Goal: Entertainment & Leisure: Browse casually

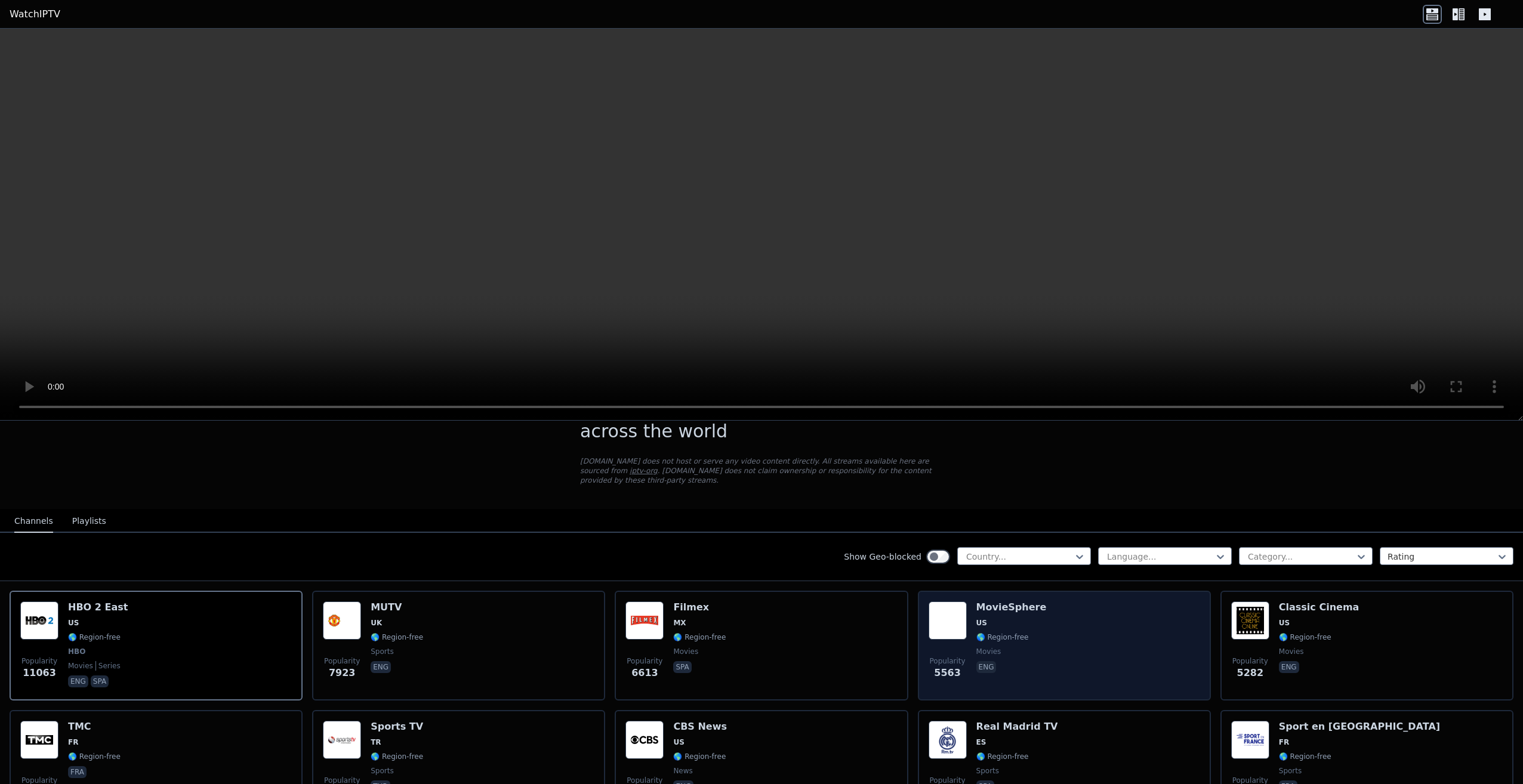
scroll to position [239, 0]
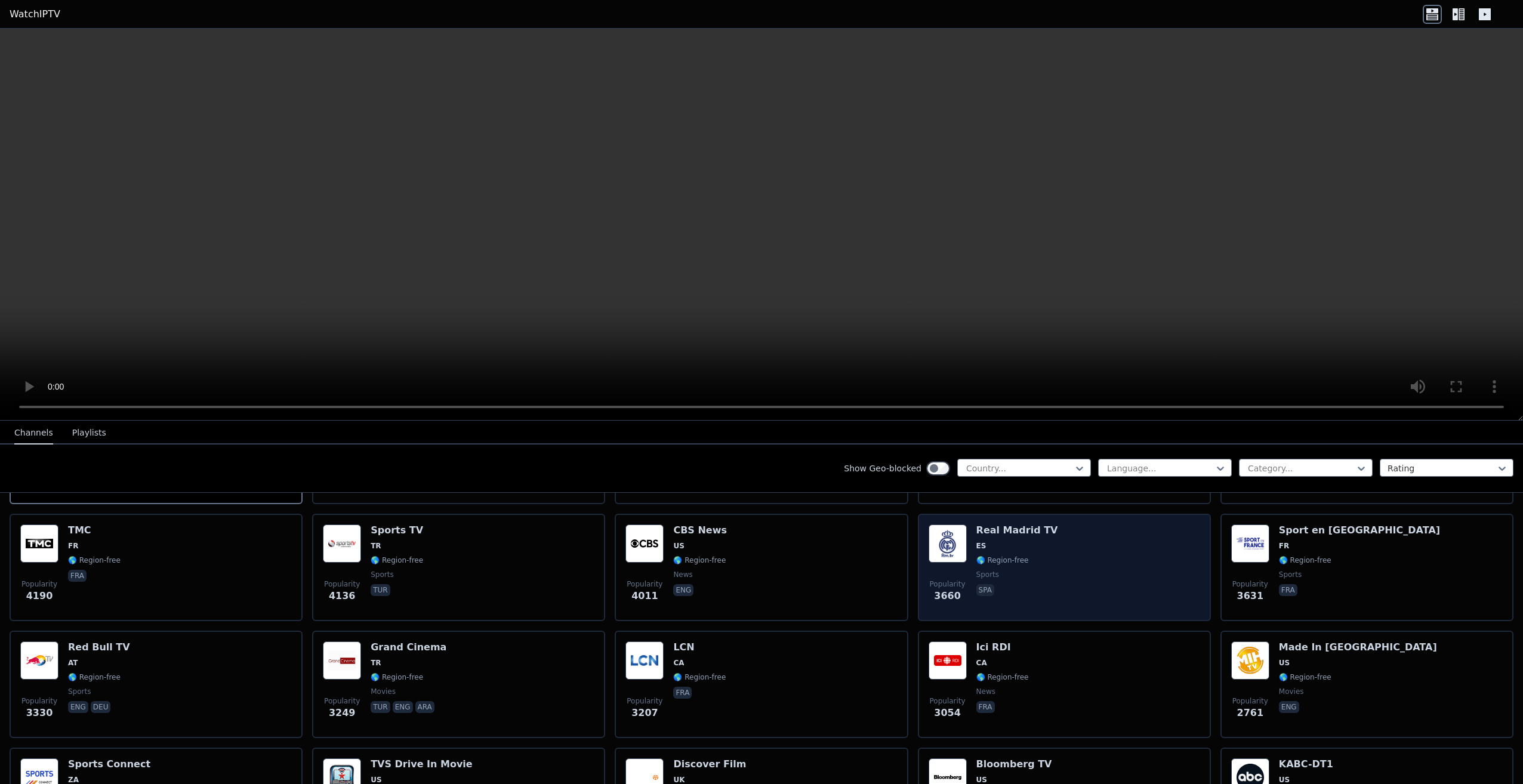
click at [1026, 555] on span "🌎 Region-free" at bounding box center [1017, 560] width 82 height 9
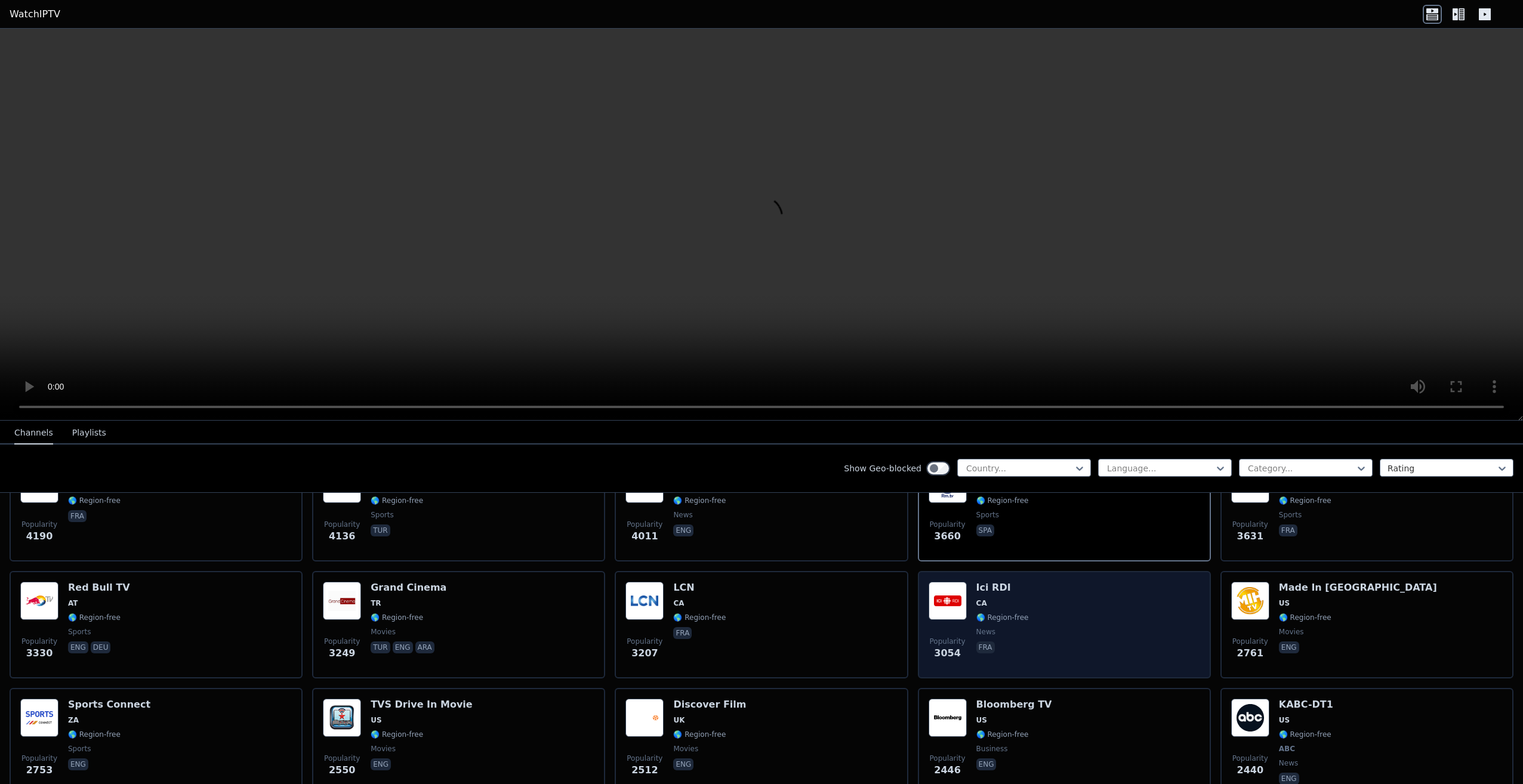
scroll to position [0, 0]
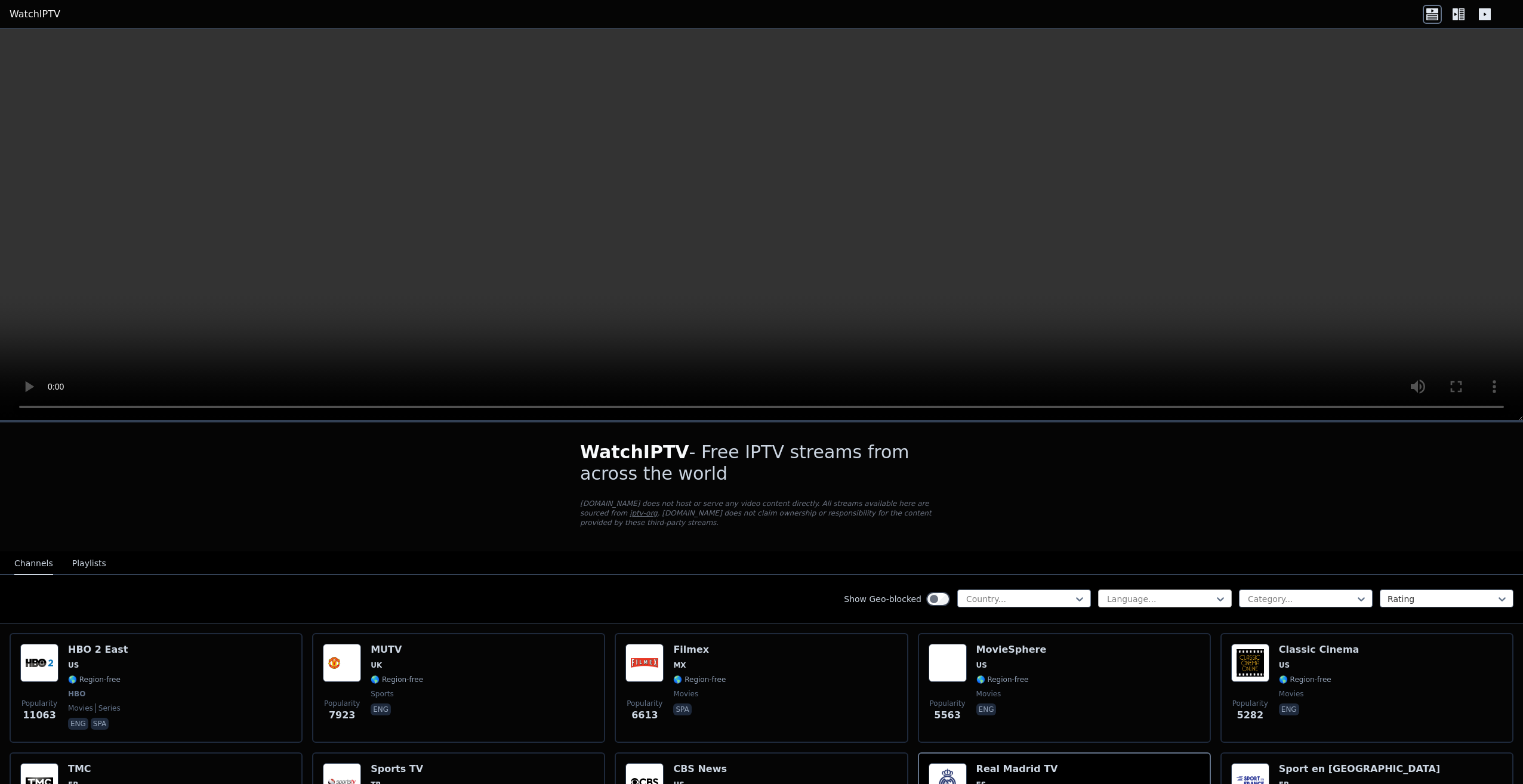
click at [1155, 589] on div "Language..." at bounding box center [1165, 598] width 134 height 18
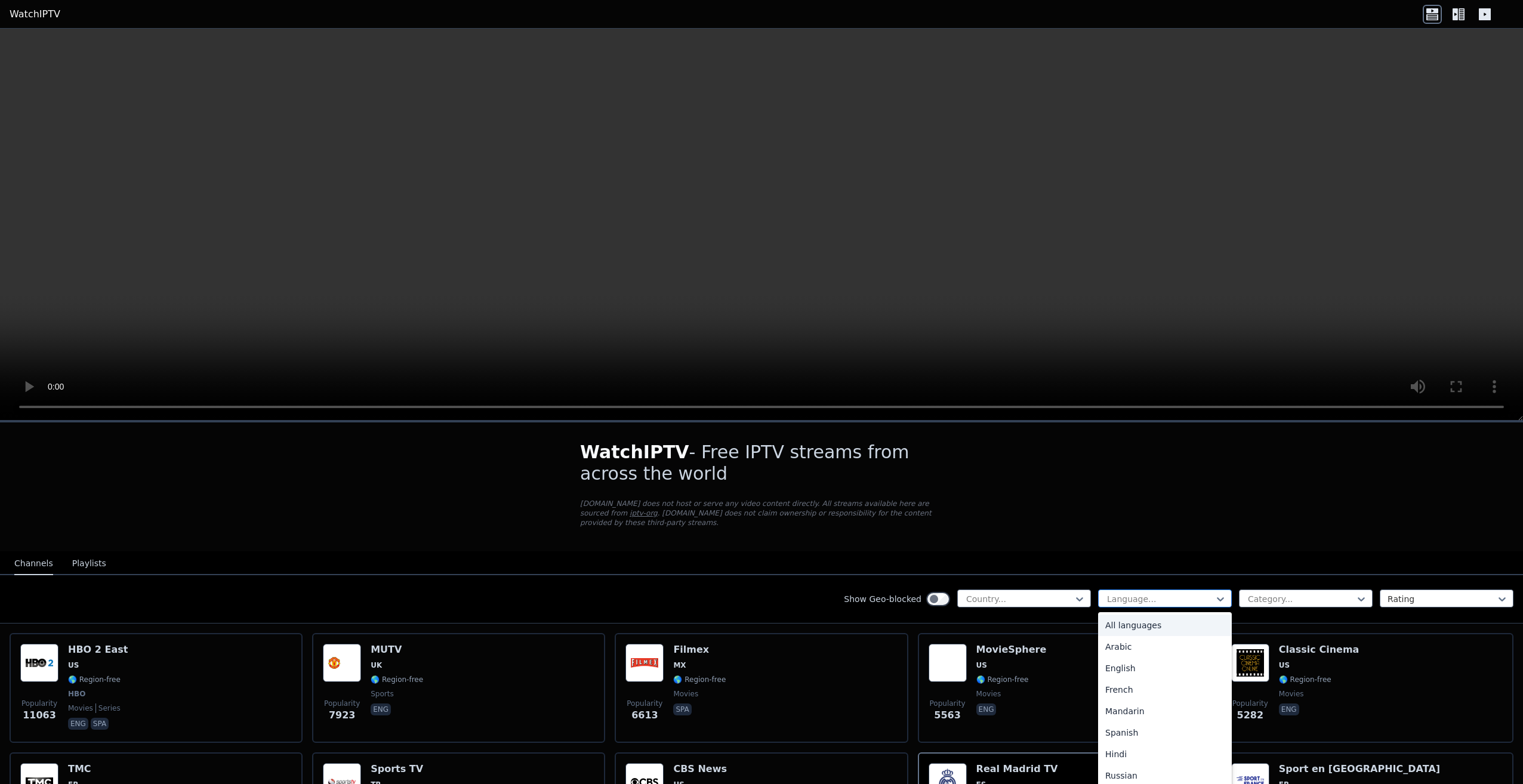
click at [1127, 593] on div at bounding box center [1160, 599] width 109 height 12
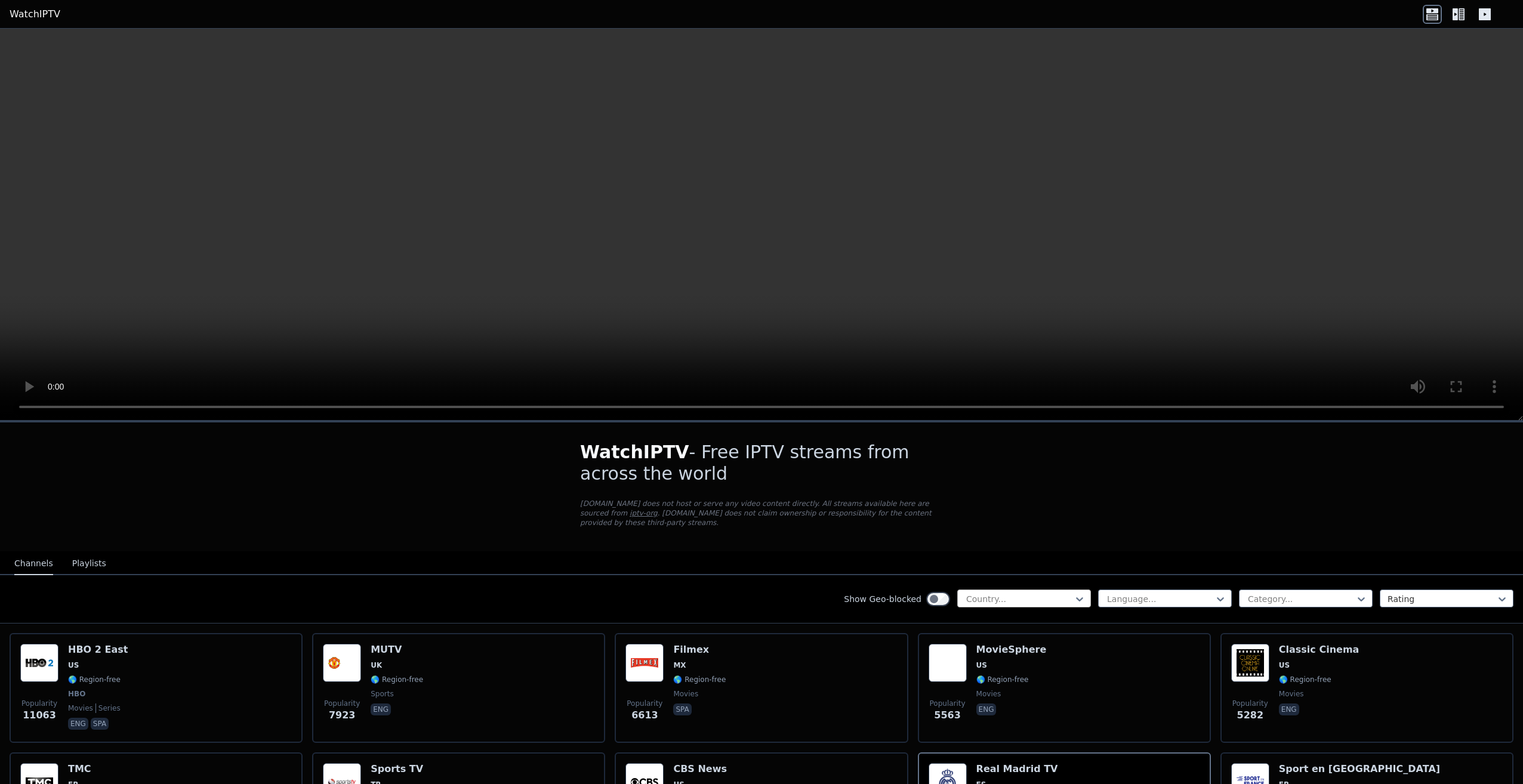
click at [1006, 589] on div "Country..." at bounding box center [1024, 598] width 134 height 18
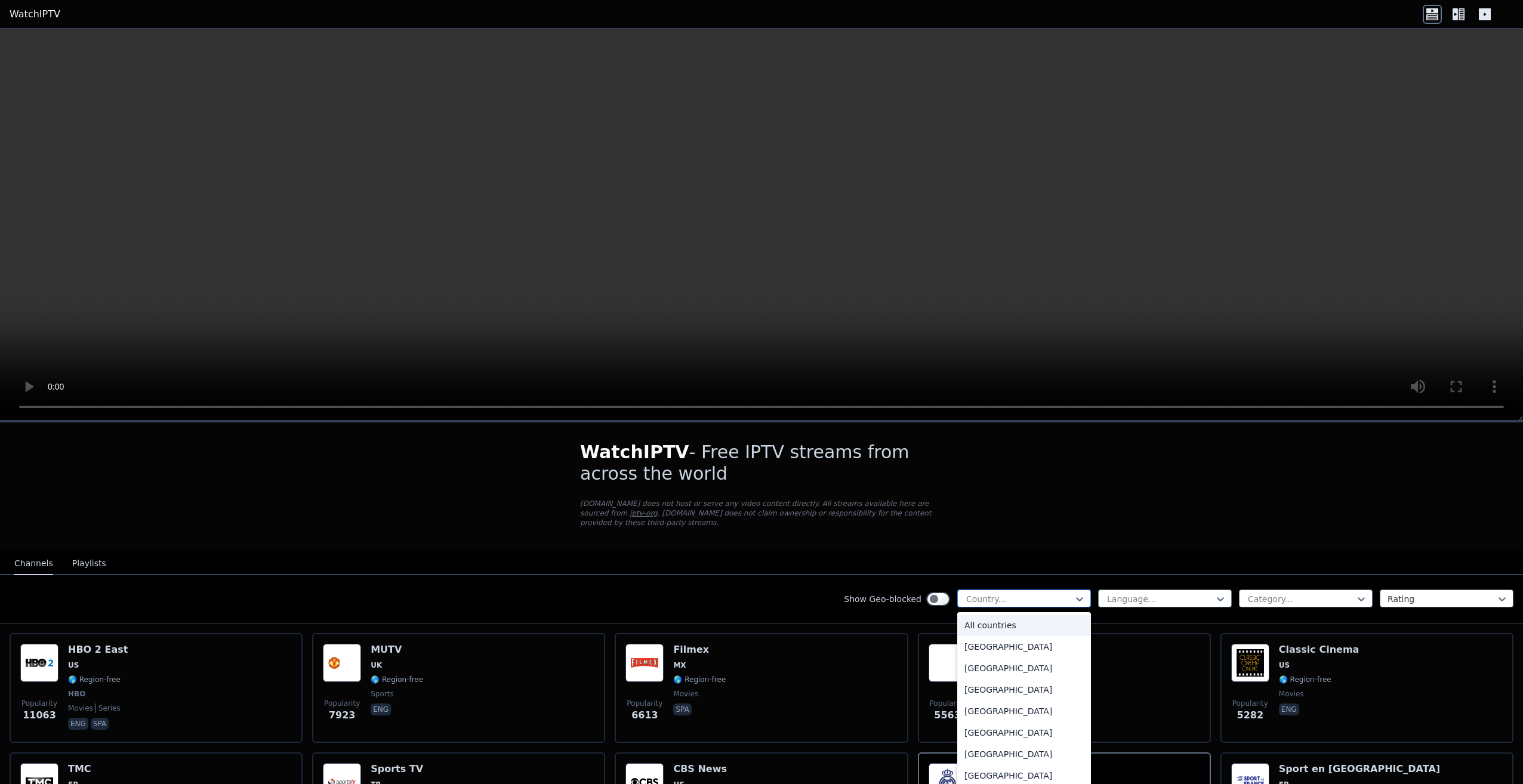
click at [1007, 589] on div "Country..." at bounding box center [1024, 598] width 134 height 18
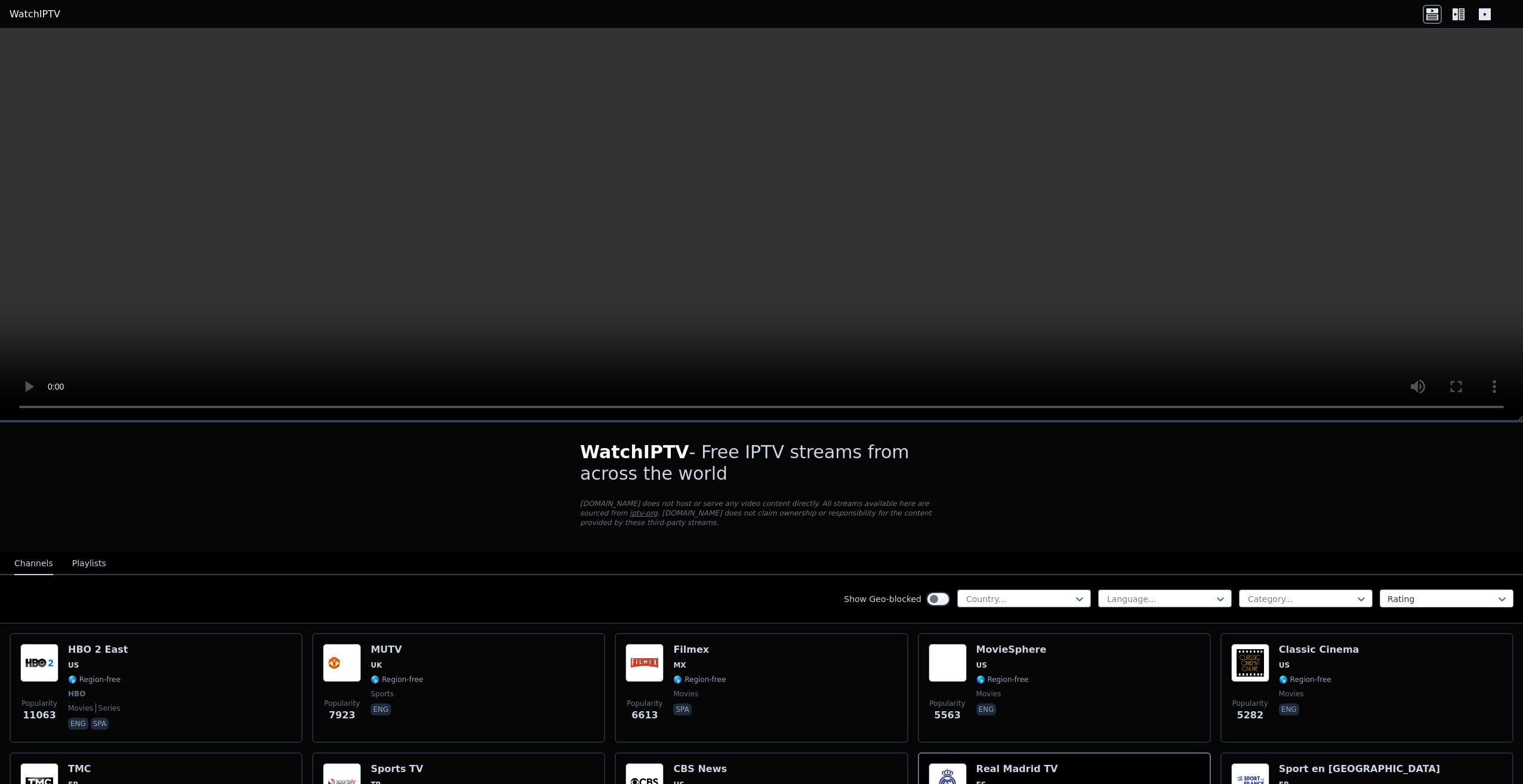
click at [1380, 589] on div "Rating" at bounding box center [1447, 598] width 134 height 18
click at [1382, 640] on div "Rating" at bounding box center [1447, 647] width 134 height 22
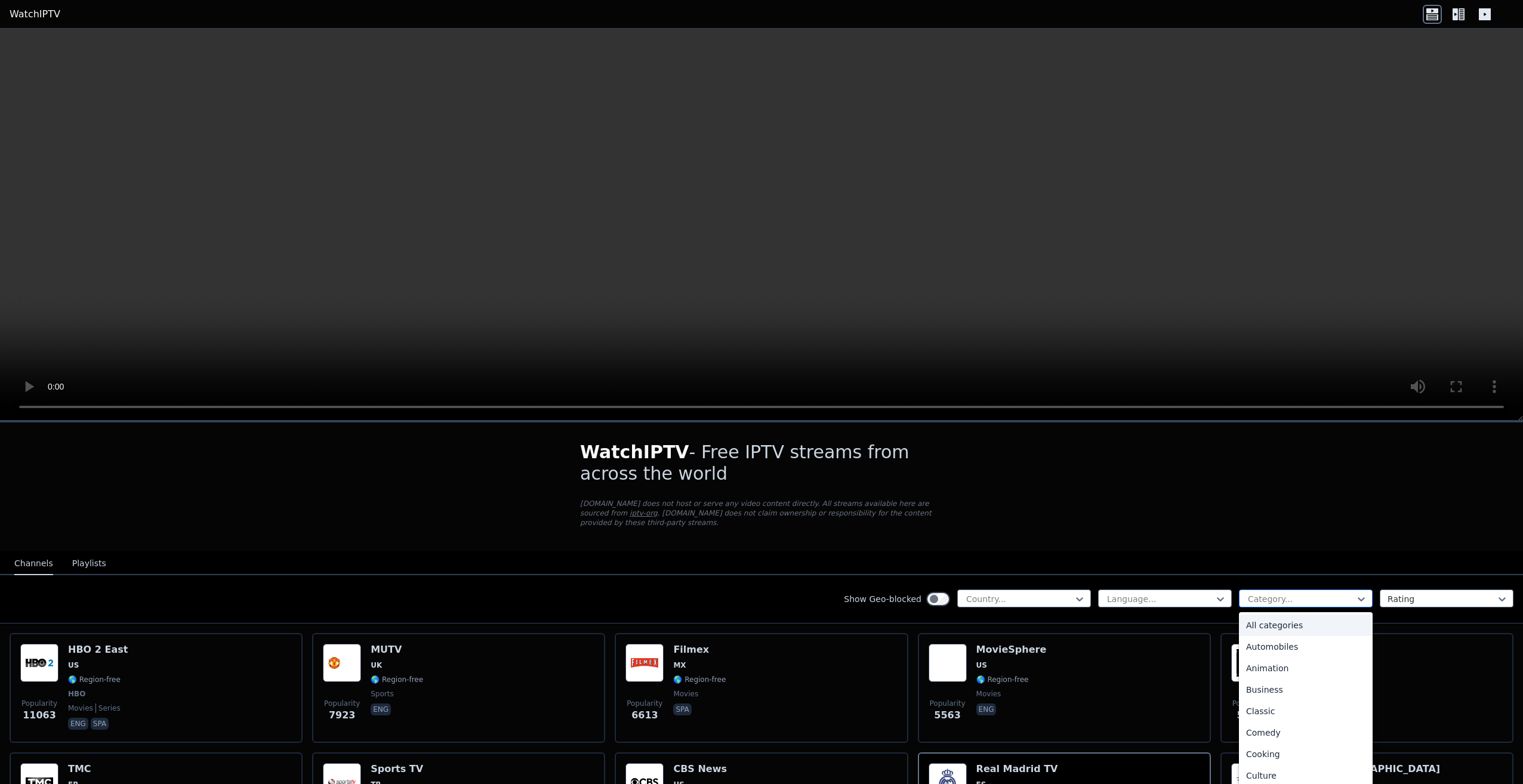
click at [1289, 595] on div at bounding box center [1301, 599] width 109 height 12
click at [1289, 593] on div at bounding box center [1301, 599] width 109 height 12
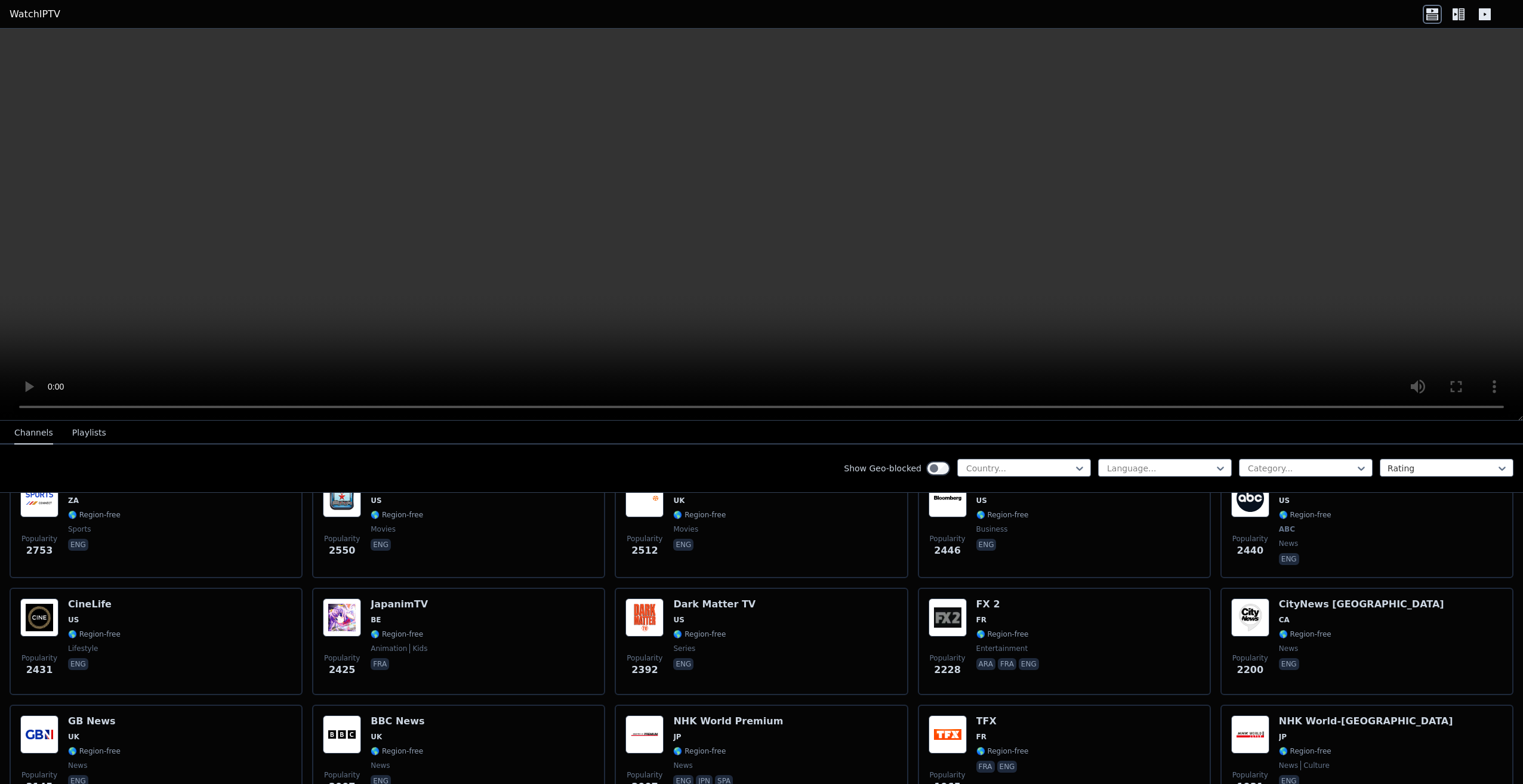
scroll to position [775, 0]
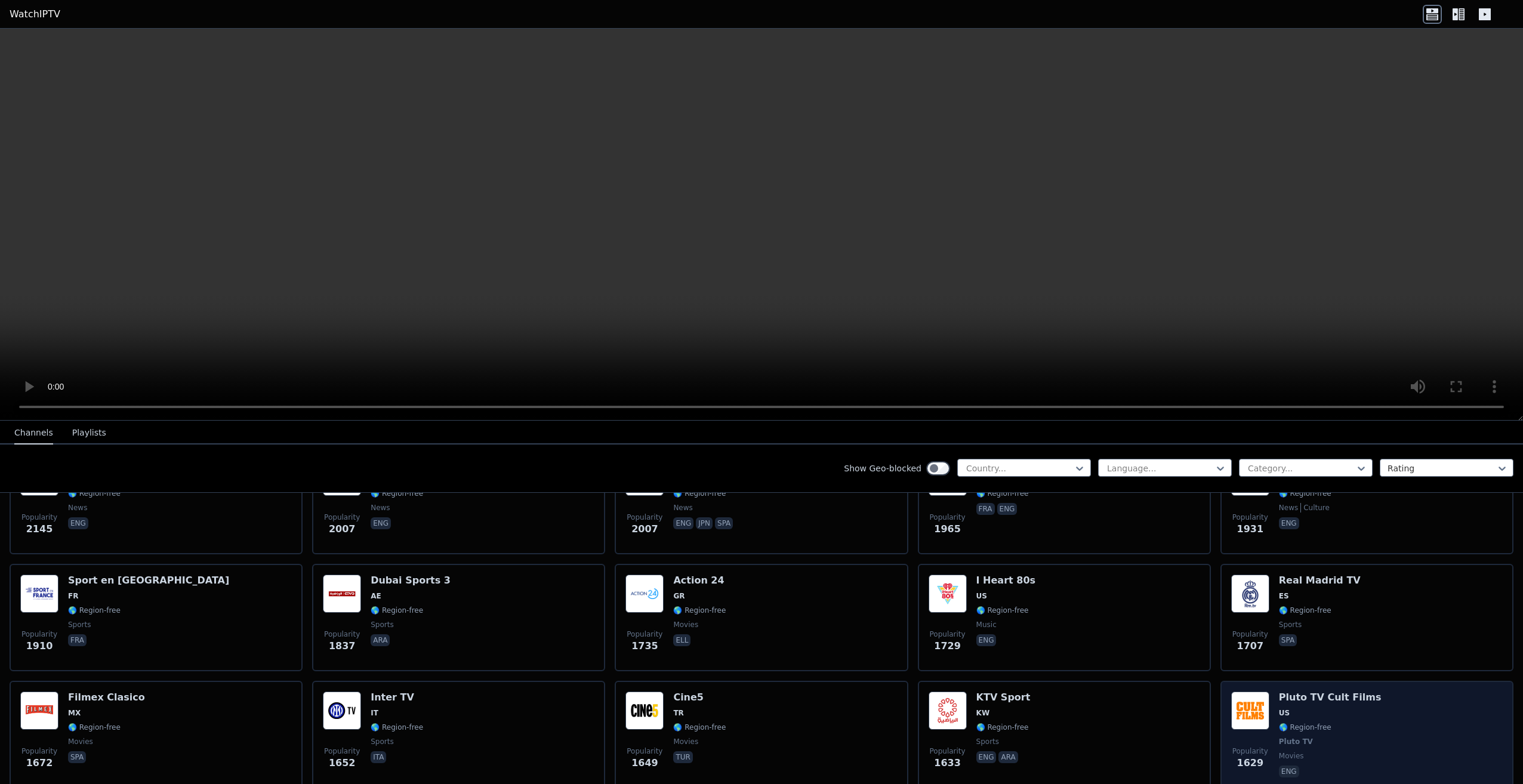
click at [1268, 709] on div "Popularity 1629 Pluto TV Cult Films US 🌎 Region-free Pluto TV movies eng" at bounding box center [1367, 735] width 272 height 88
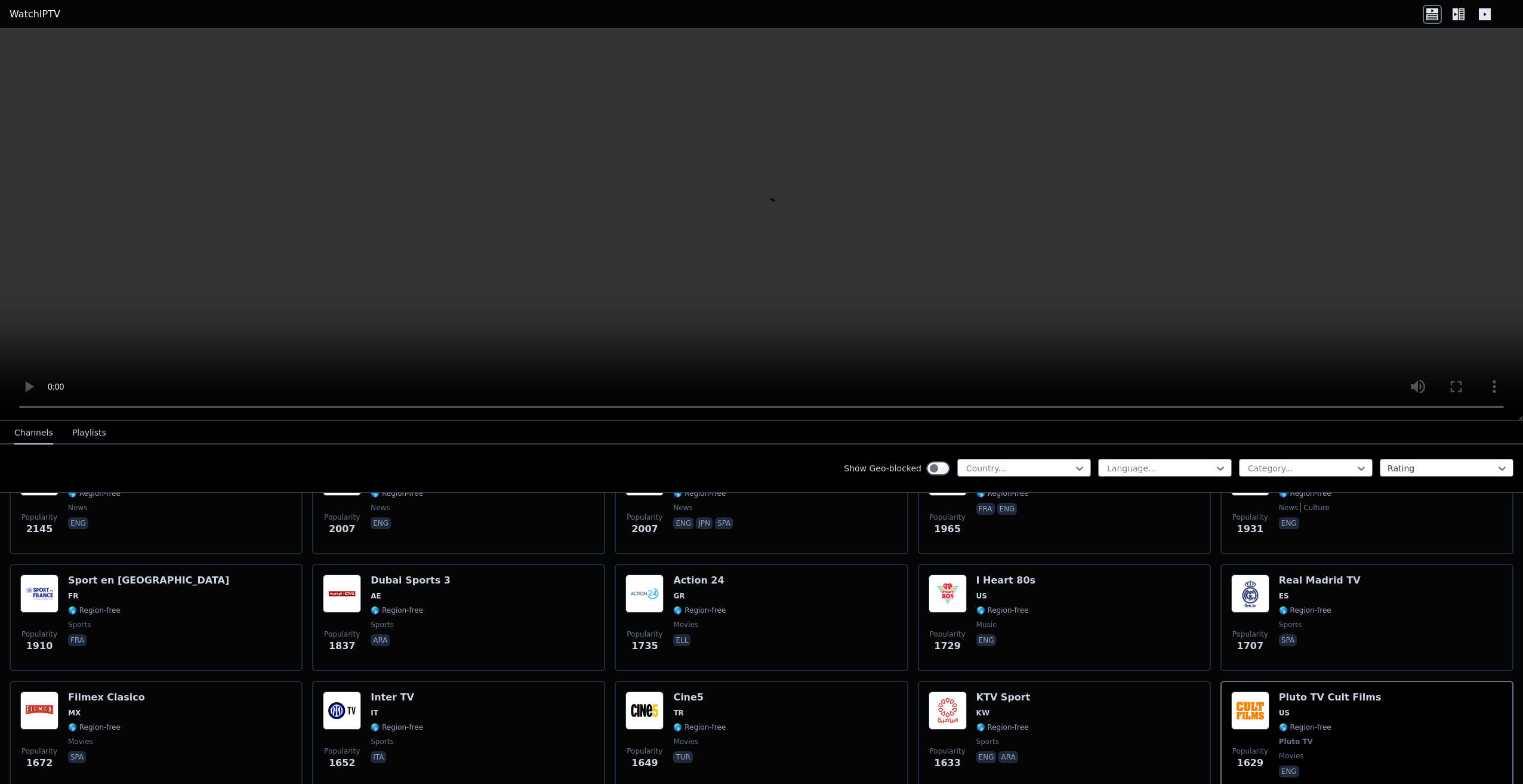
scroll to position [716, 0]
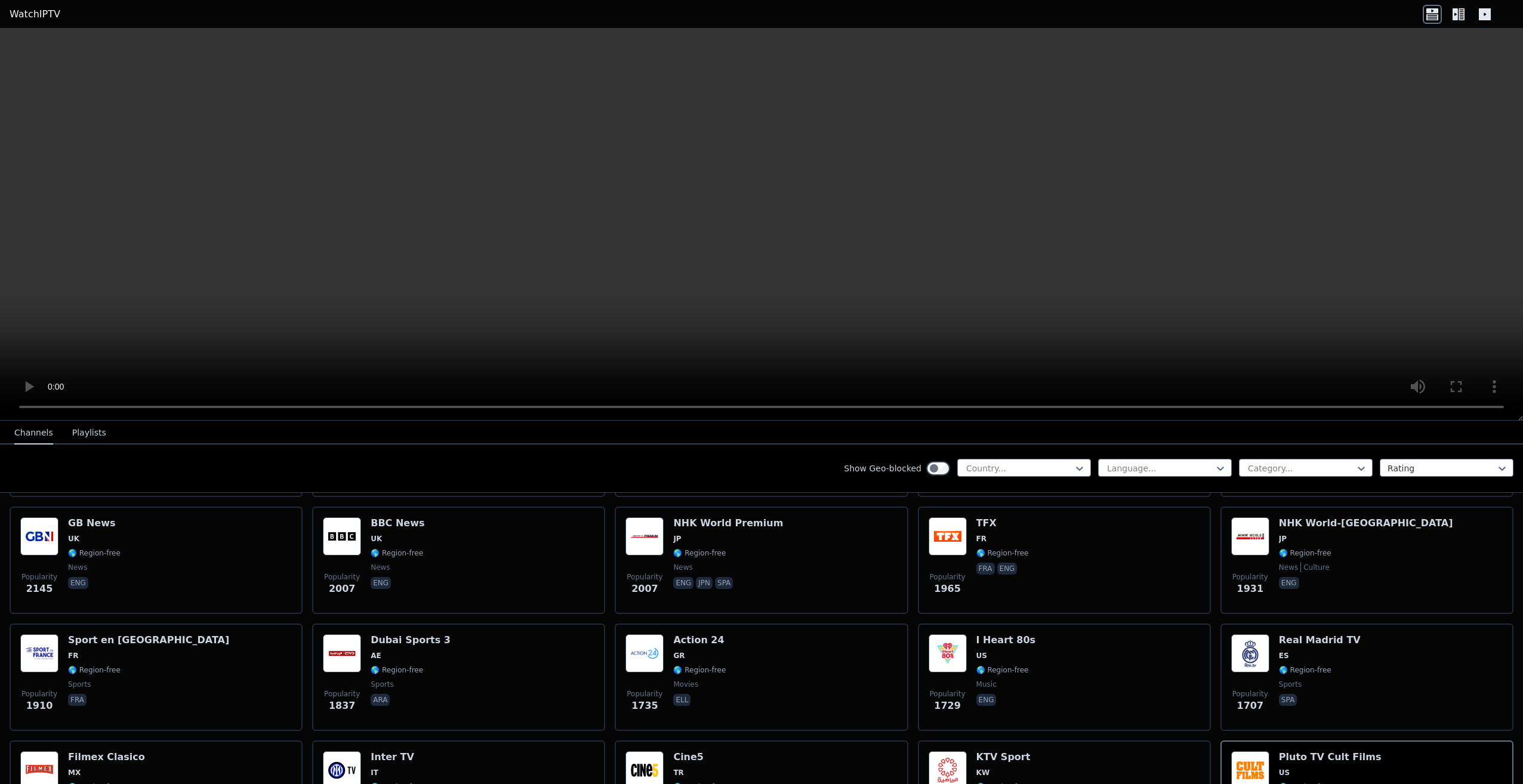
click at [75, 443] on button "Playlists" at bounding box center [88, 433] width 34 height 23
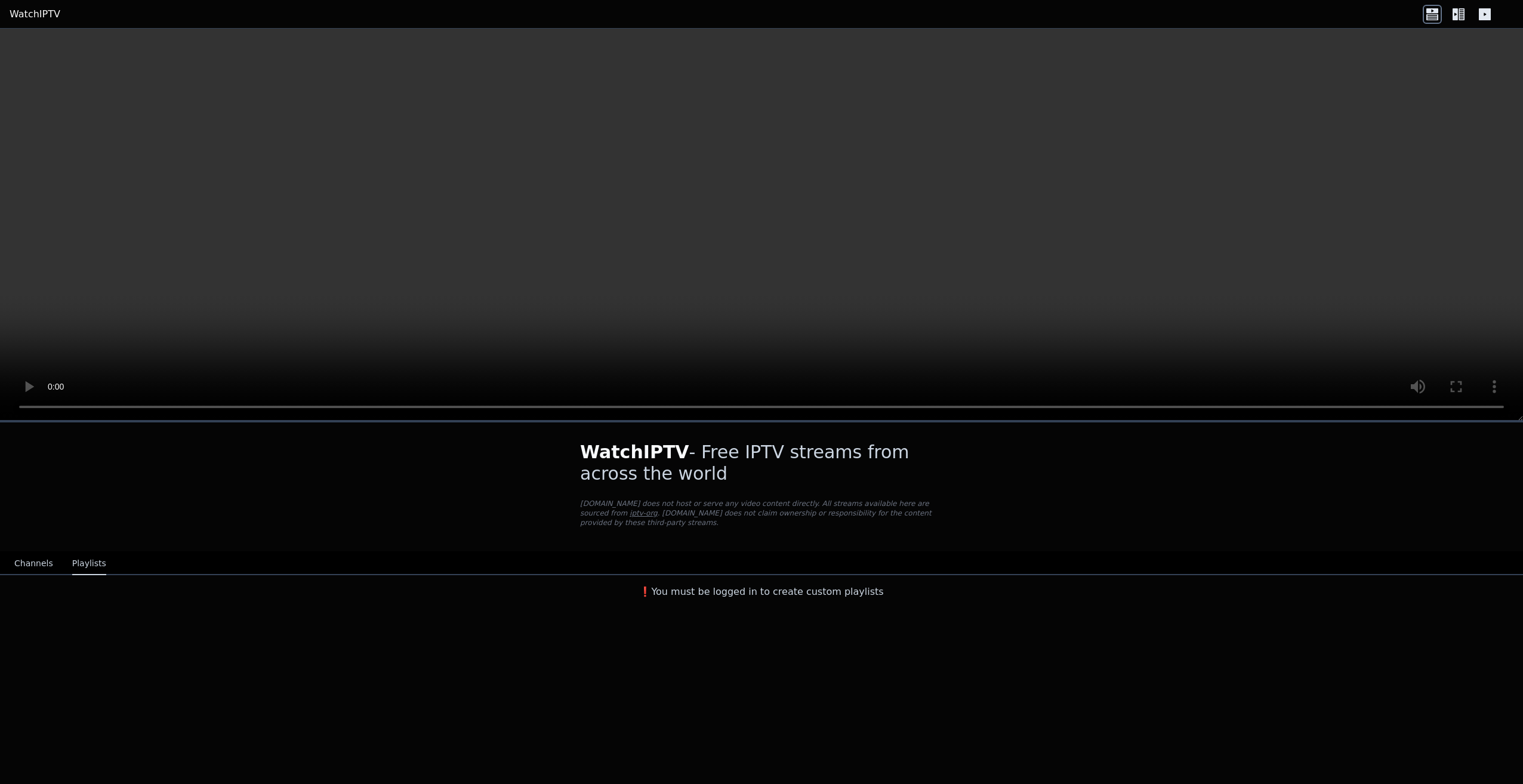
scroll to position [0, 0]
click at [31, 555] on button "Channels" at bounding box center [34, 564] width 39 height 23
